Goal: Information Seeking & Learning: Learn about a topic

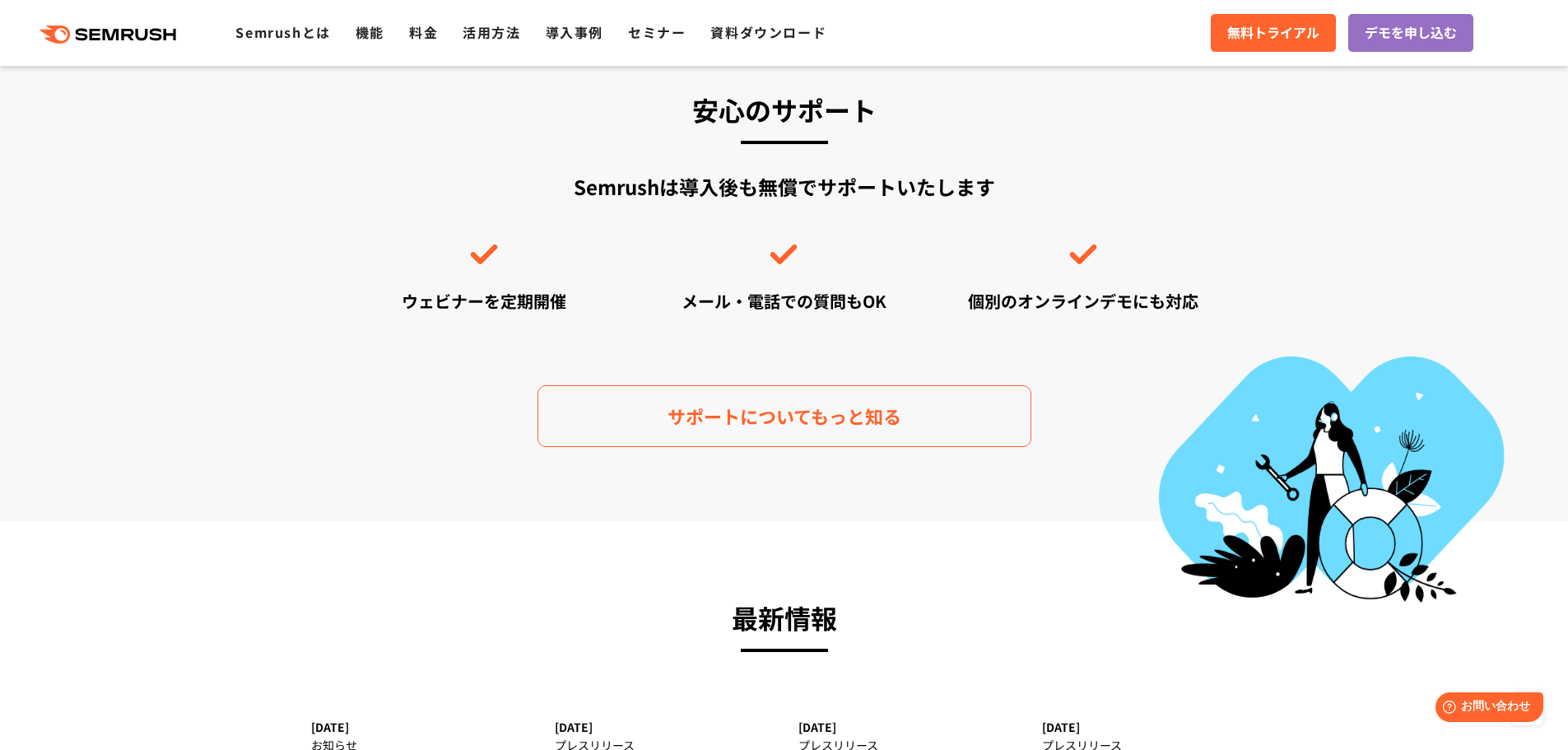
scroll to position [4939, 0]
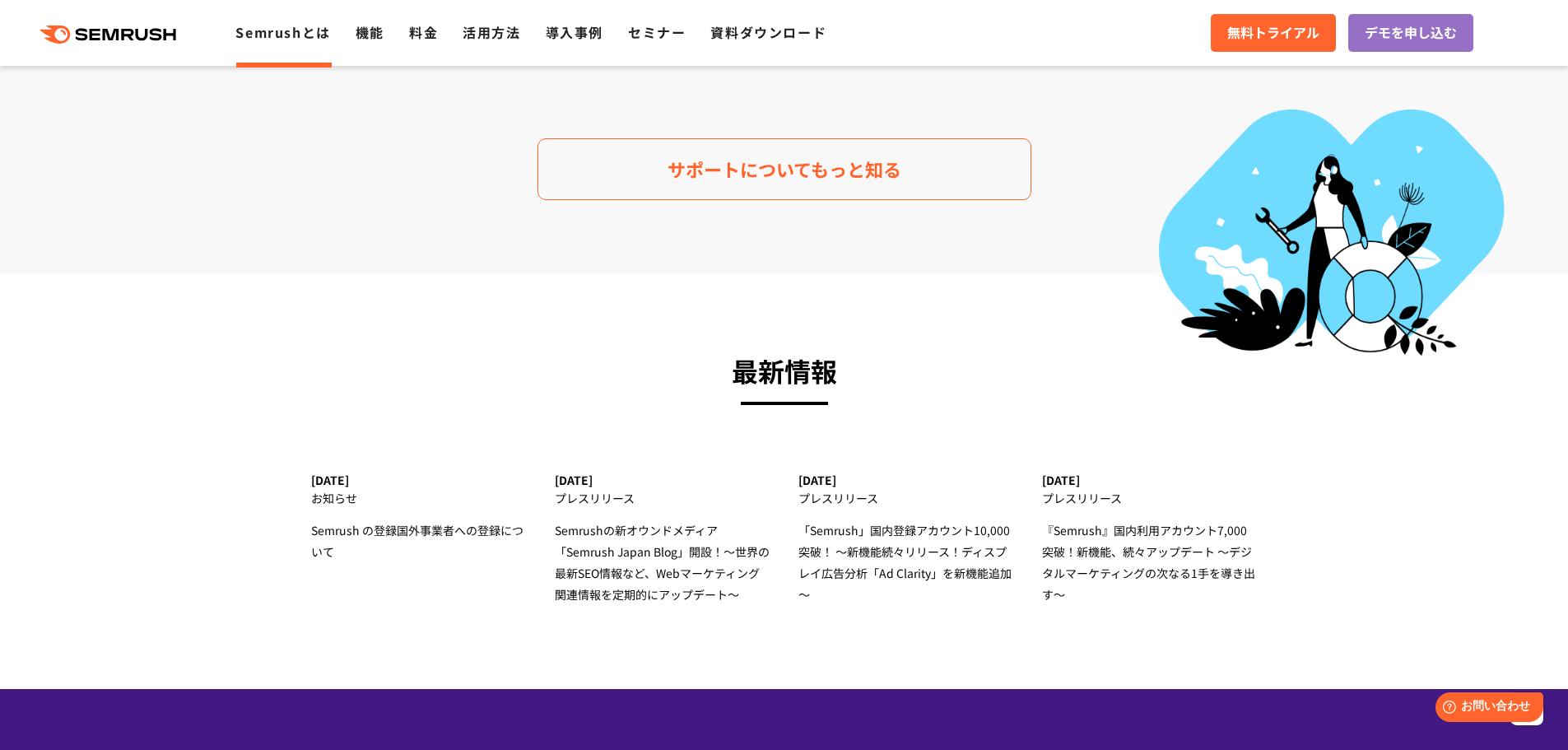
click at [305, 32] on link "Semrushとは" at bounding box center [283, 32] width 95 height 20
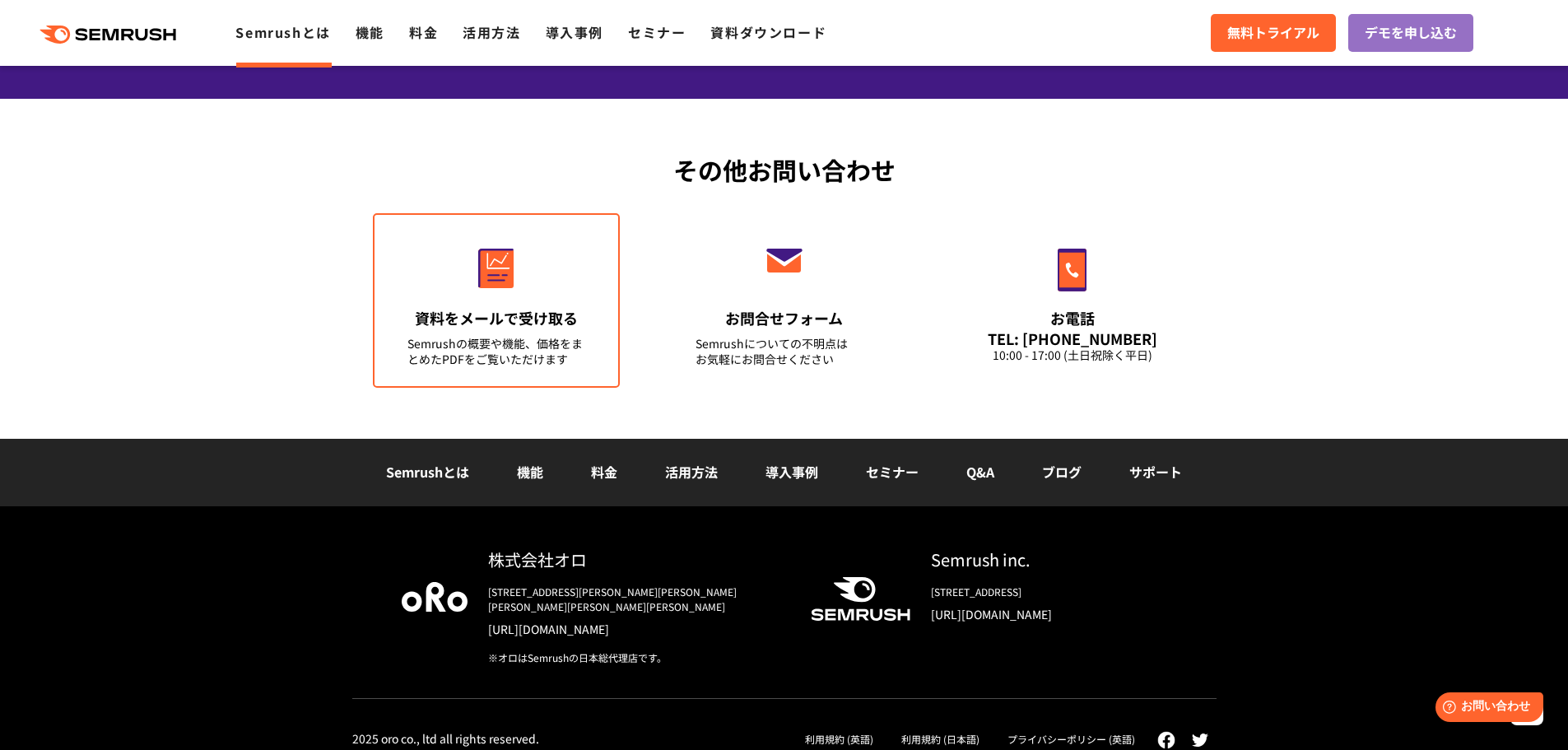
scroll to position [3955, 0]
